Goal: Contribute content

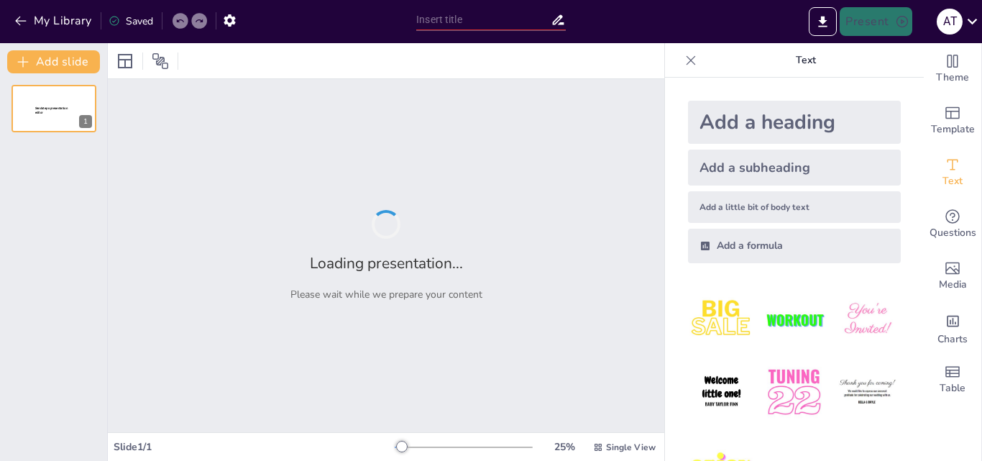
type input "Analisis Akuntansi Investasi Saham: Prinsip dan Praktik"
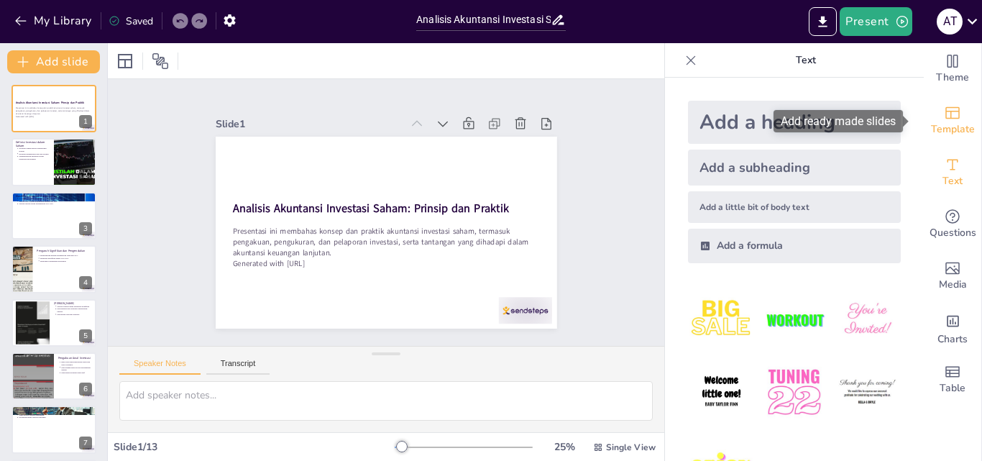
drag, startPoint x: 941, startPoint y: 115, endPoint x: 939, endPoint y: 98, distance: 16.7
click at [944, 114] on icon "Add ready made slides" at bounding box center [952, 112] width 17 height 17
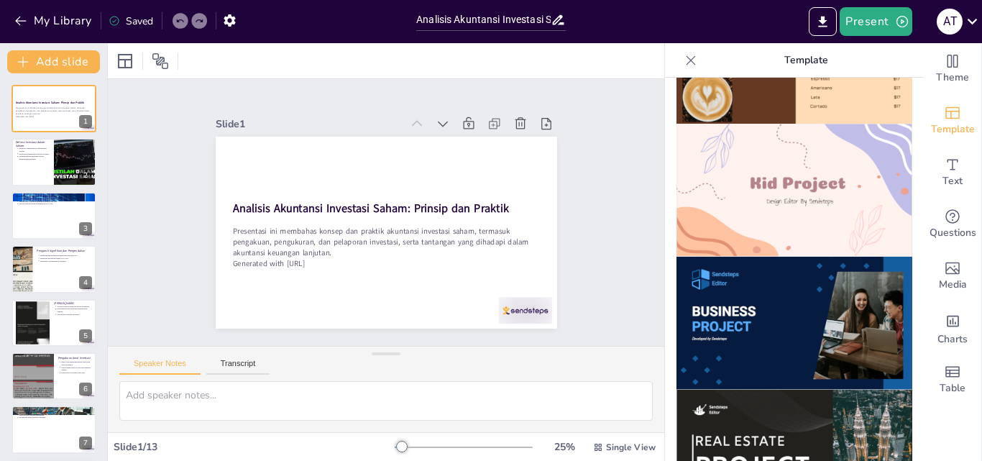
scroll to position [1011, 0]
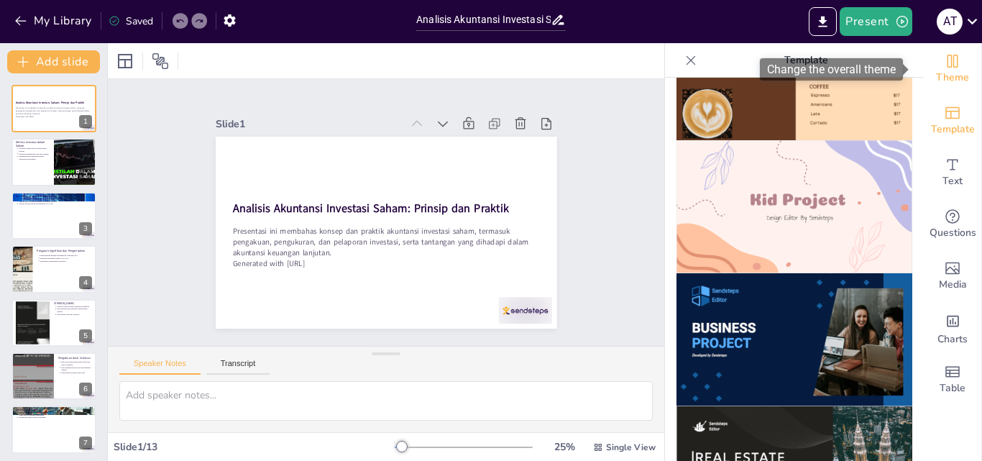
click at [947, 66] on icon "Change the overall theme" at bounding box center [952, 61] width 11 height 13
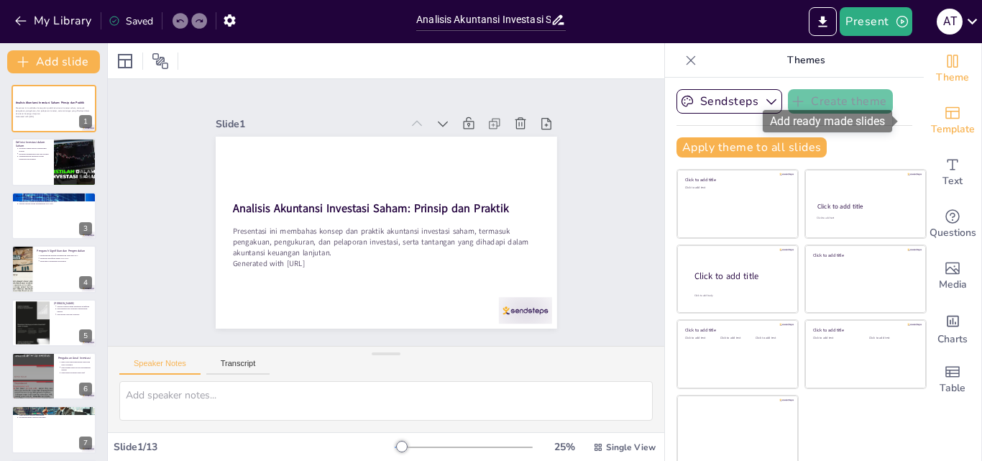
click at [944, 109] on icon "Add ready made slides" at bounding box center [952, 112] width 17 height 17
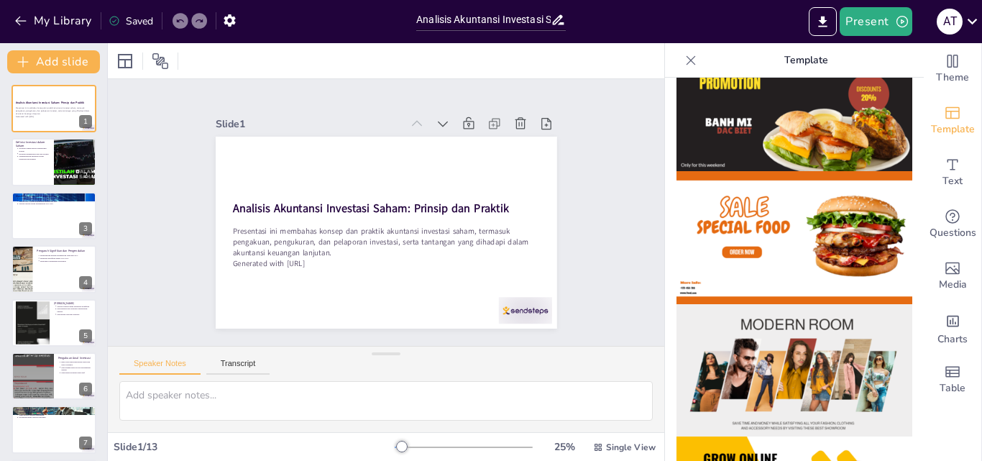
scroll to position [216, 0]
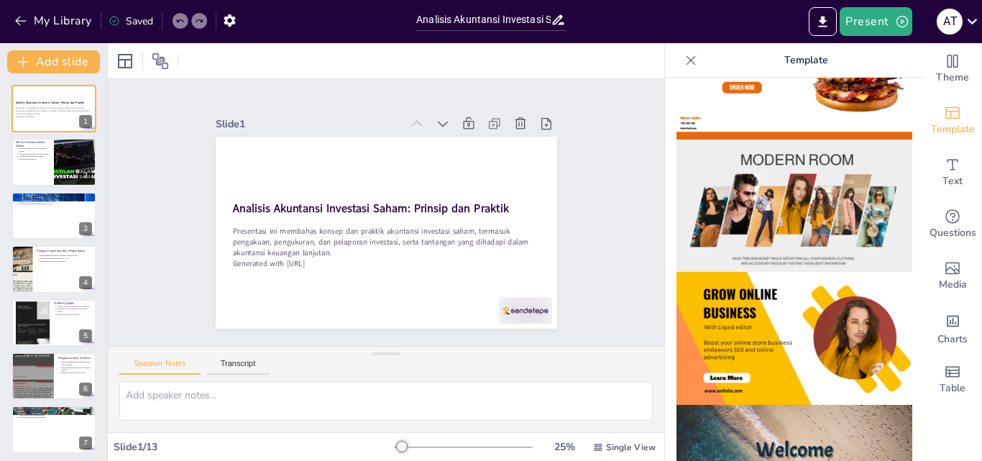
click at [796, 320] on img at bounding box center [794, 338] width 236 height 133
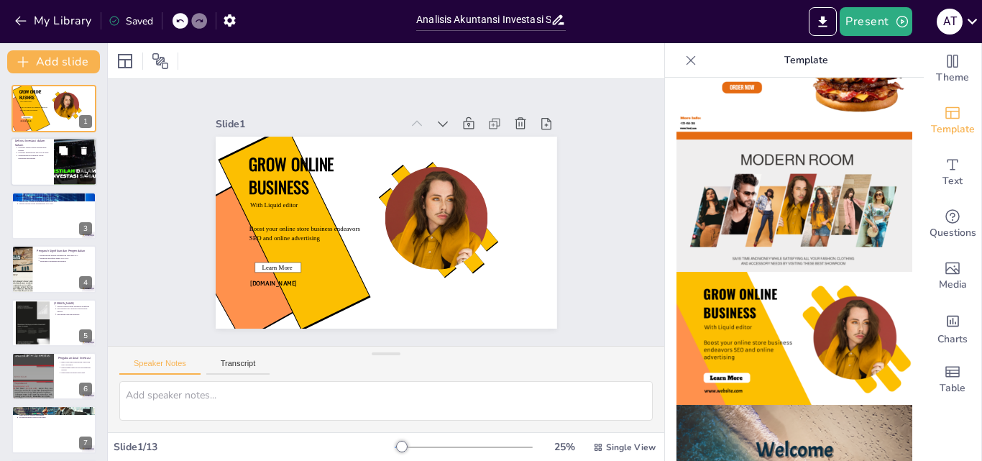
click at [55, 157] on button at bounding box center [63, 150] width 17 height 17
type textarea "Kepemilikan ekuitas dalam bentuk saham memberikan hak kepada investor untuk men…"
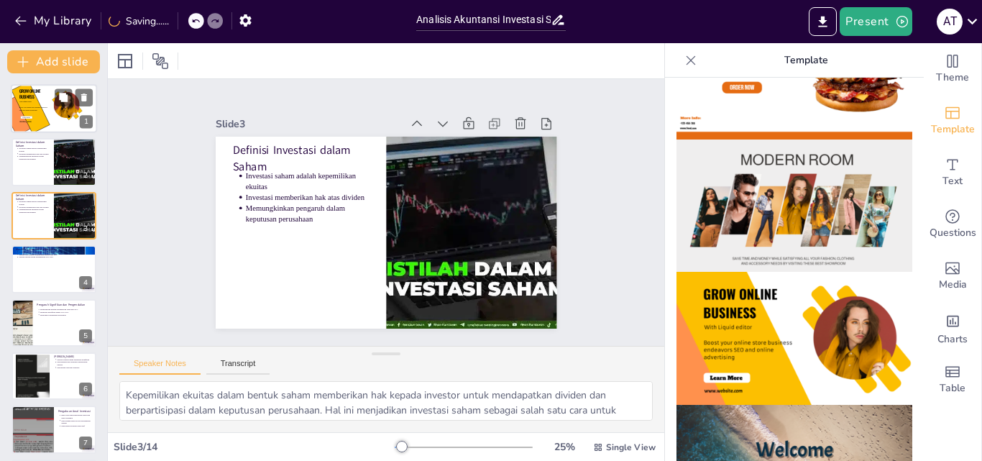
click at [47, 119] on icon at bounding box center [31, 108] width 38 height 52
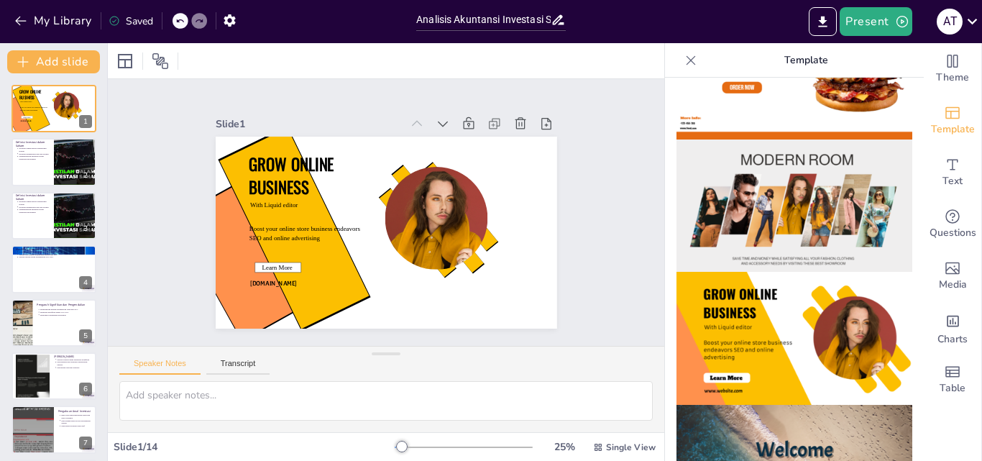
click at [180, 17] on icon at bounding box center [179, 21] width 9 height 9
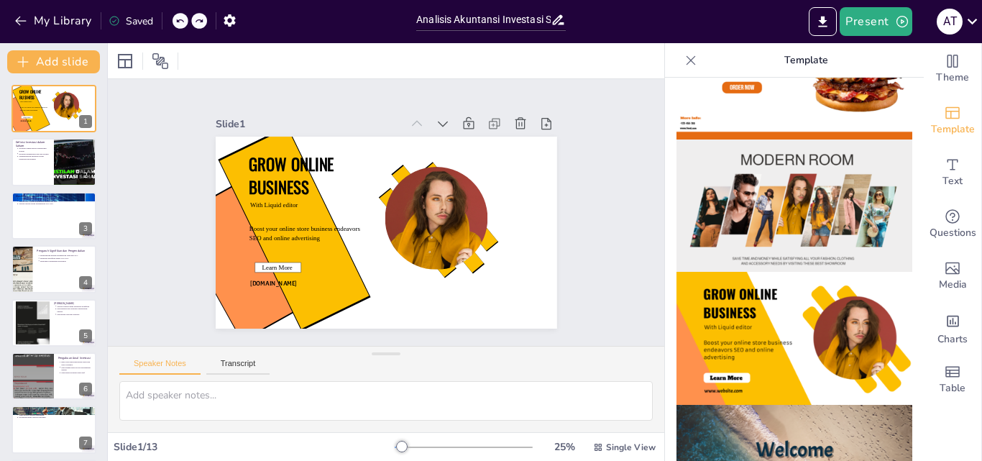
click at [180, 17] on icon at bounding box center [179, 21] width 9 height 9
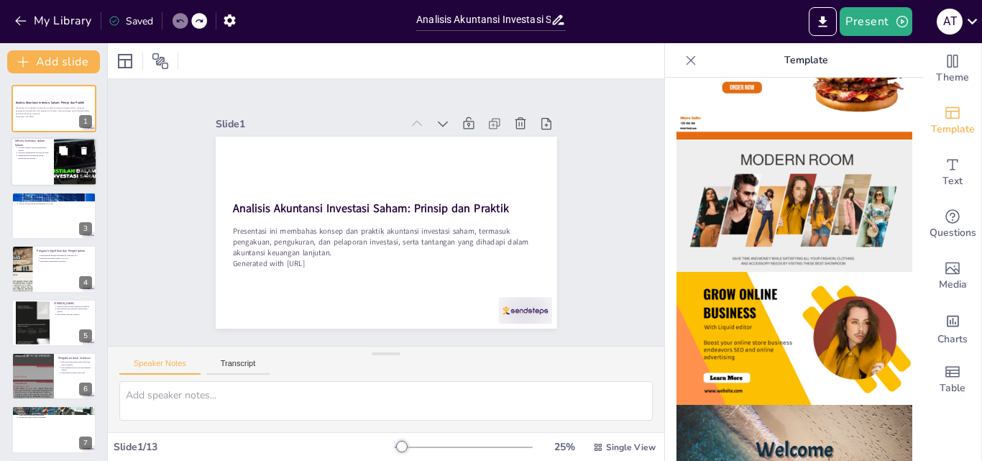
click at [70, 164] on div at bounding box center [75, 162] width 81 height 49
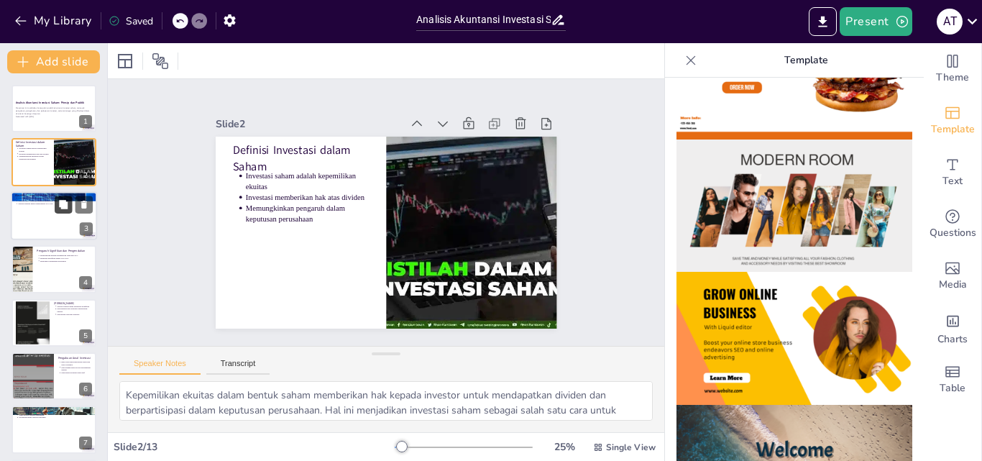
click at [58, 209] on button at bounding box center [63, 204] width 17 height 17
type textarea "Klasifikasi investasi saham penting untuk menentukan metode akuntansi yang digu…"
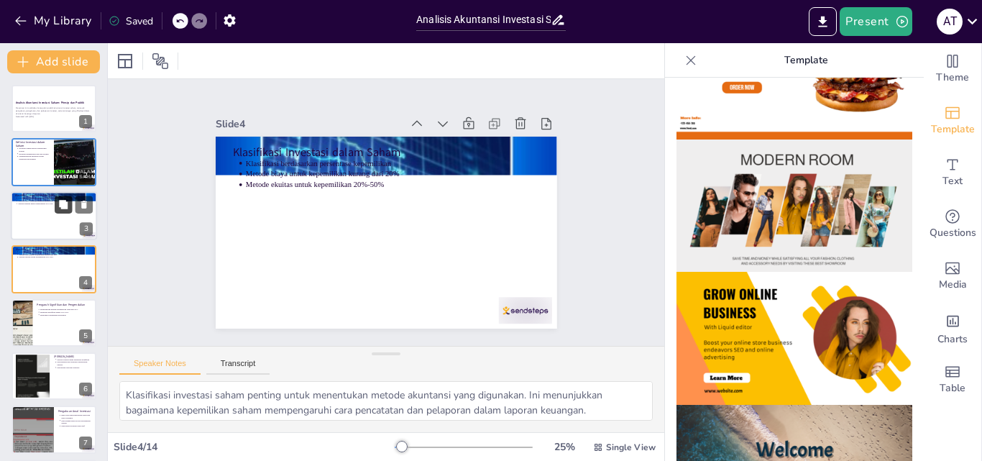
scroll to position [2, 0]
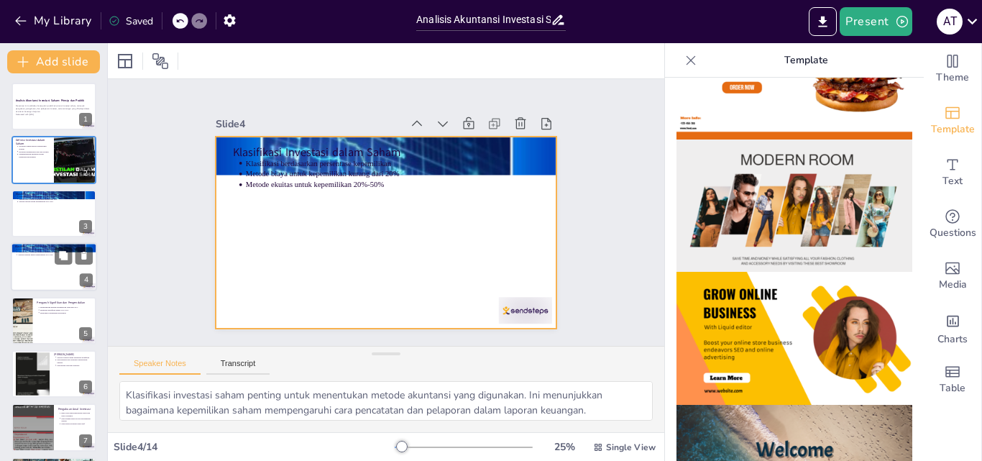
click at [35, 264] on div at bounding box center [54, 266] width 86 height 49
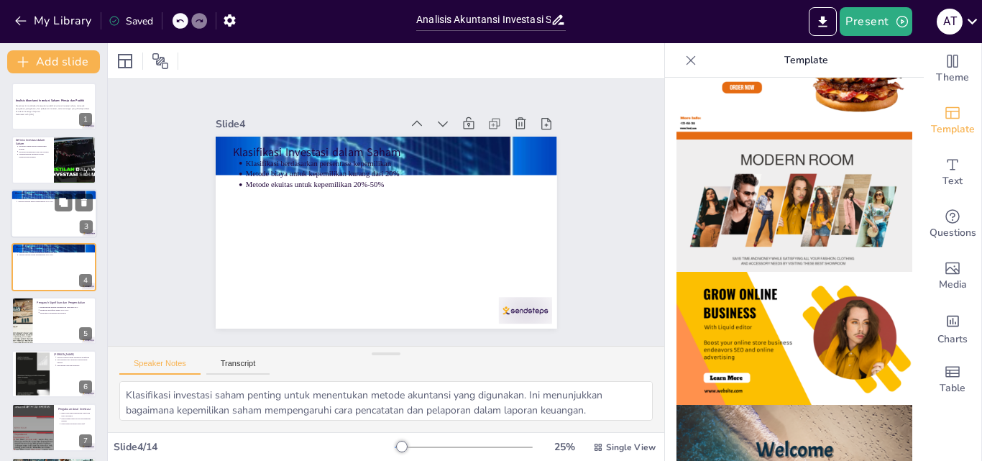
click at [40, 219] on div at bounding box center [54, 213] width 86 height 49
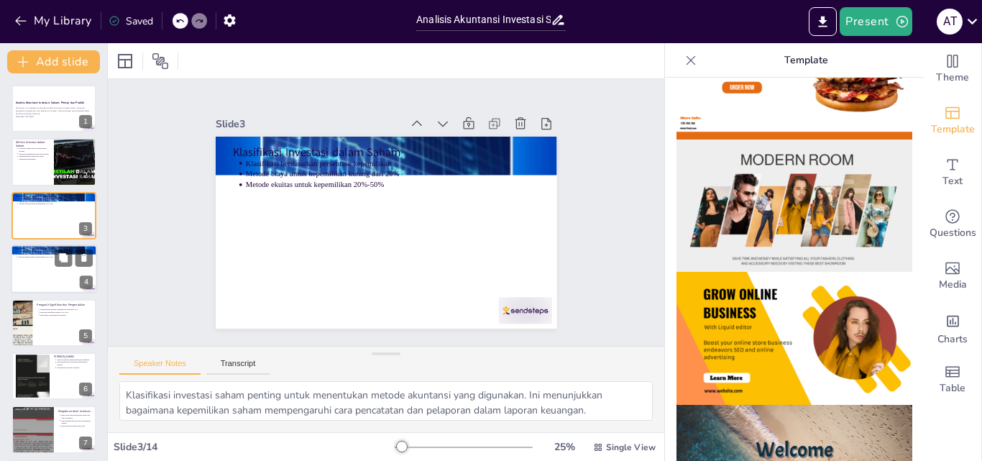
click at [31, 266] on div at bounding box center [54, 268] width 86 height 49
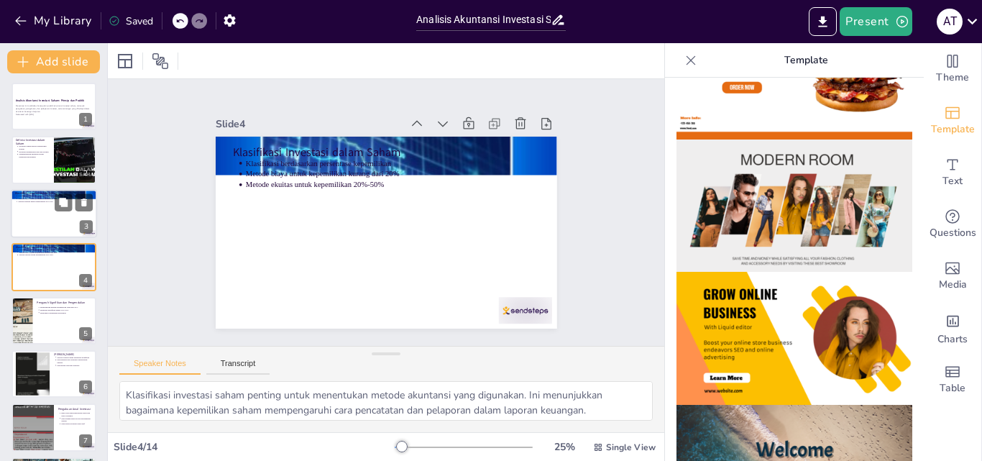
click at [32, 209] on div at bounding box center [54, 213] width 86 height 49
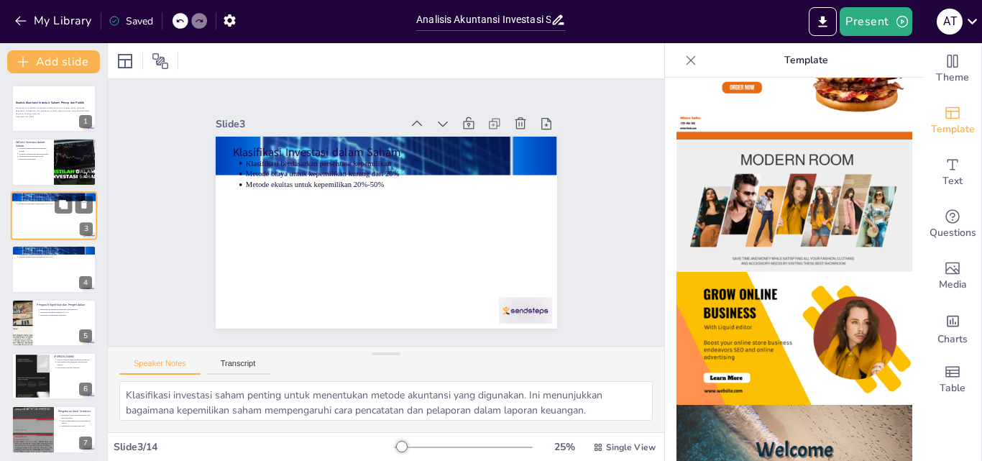
click at [32, 209] on div at bounding box center [54, 215] width 86 height 49
